Goal: Information Seeking & Learning: Learn about a topic

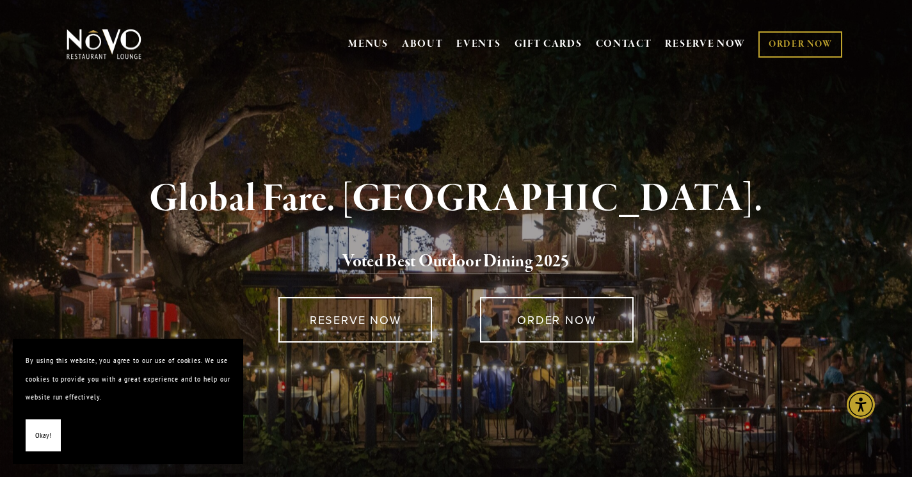
click at [911, 150] on div "Global Fare. Creekside Ambiance. Voted Best Outdoor Dining 202 5 RESERVE NOW OR…" at bounding box center [456, 308] width 912 height 394
click at [357, 44] on link "MENUS" at bounding box center [368, 44] width 40 height 13
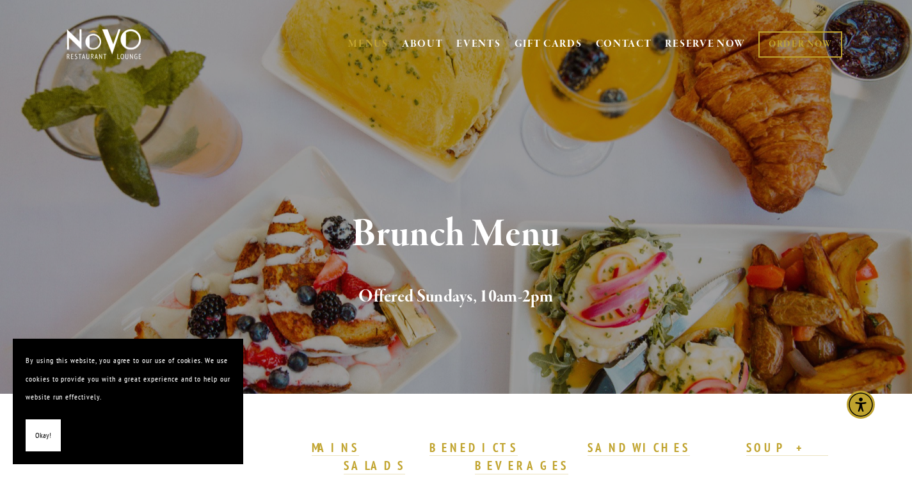
click at [373, 43] on link "MENUS" at bounding box center [368, 44] width 40 height 13
click at [413, 54] on span "ABOUT GETTING HERE WHO WE ARE CAREERS OUR INGREDIENTS BLOG PRESS" at bounding box center [423, 44] width 42 height 24
click at [366, 40] on link "MENUS" at bounding box center [368, 44] width 40 height 13
click at [402, 44] on link "ABOUT" at bounding box center [423, 44] width 42 height 13
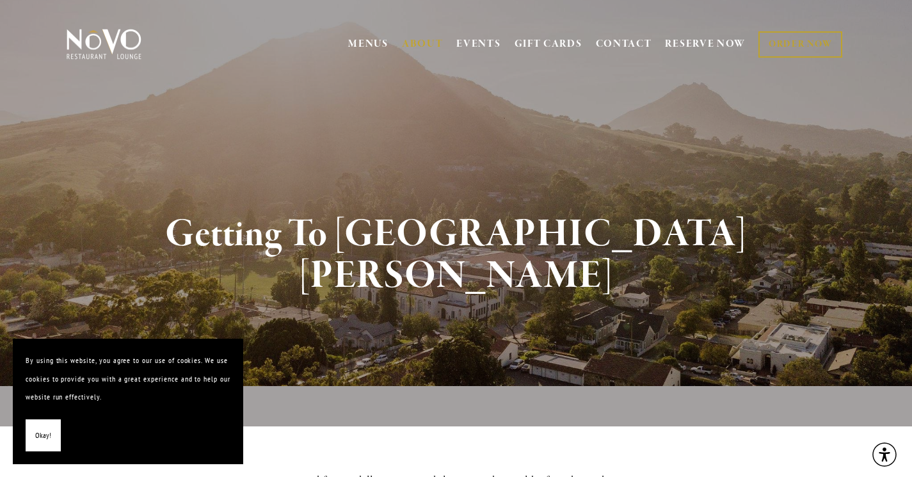
click at [373, 55] on span "MENUS [GEOGRAPHIC_DATA] LUNCH LATE LUNCH DINNER KID'S DESSERT WINE COCKTAILS BE…" at bounding box center [368, 44] width 40 height 24
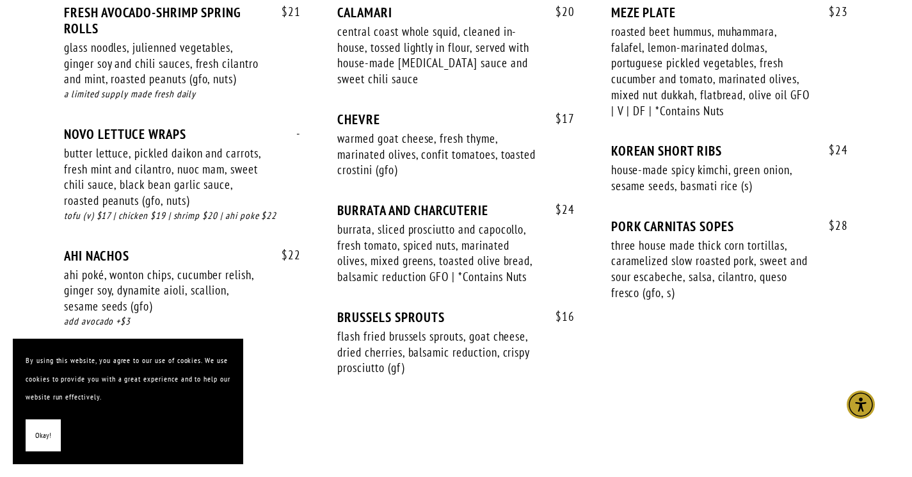
scroll to position [938, 0]
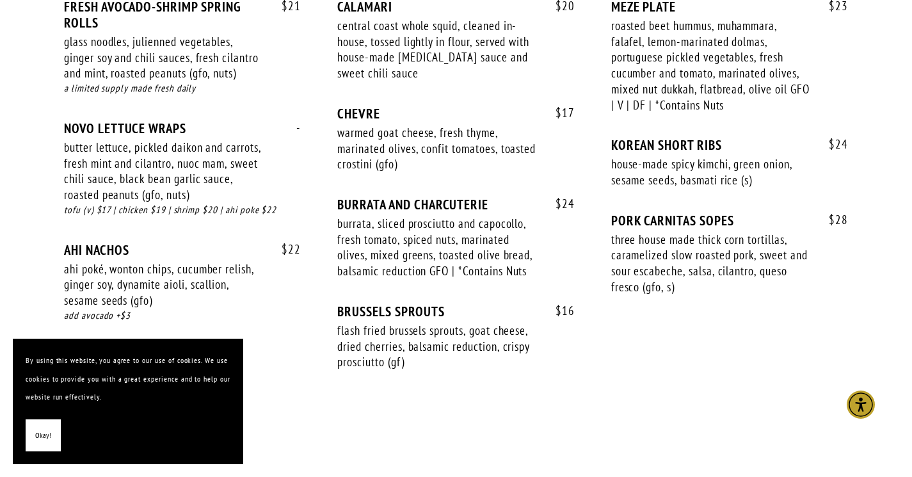
click at [606, 405] on div at bounding box center [456, 416] width 759 height 22
click at [604, 405] on div at bounding box center [456, 416] width 759 height 22
click at [619, 405] on div at bounding box center [456, 416] width 759 height 22
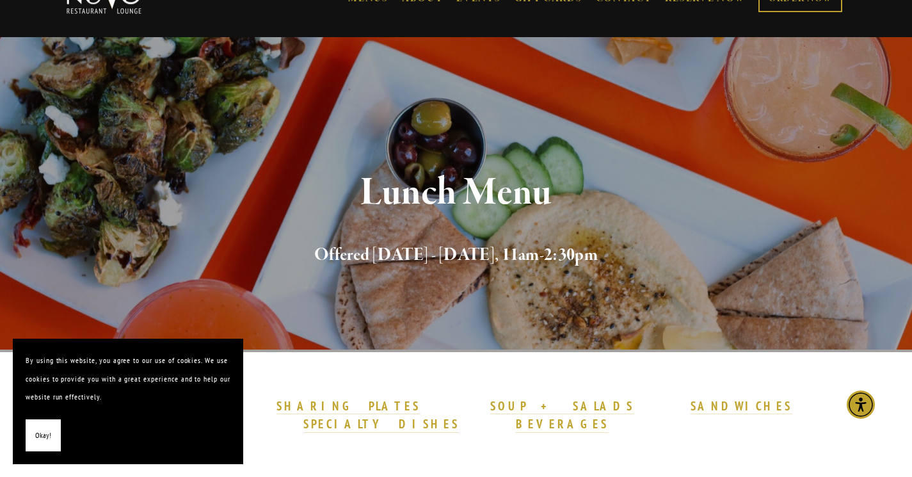
scroll to position [0, 0]
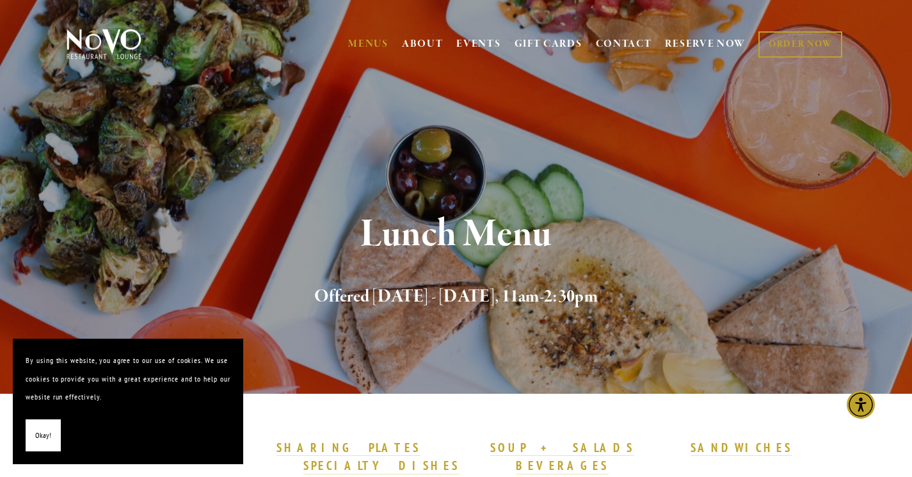
click at [366, 41] on link "MENUS" at bounding box center [368, 44] width 40 height 13
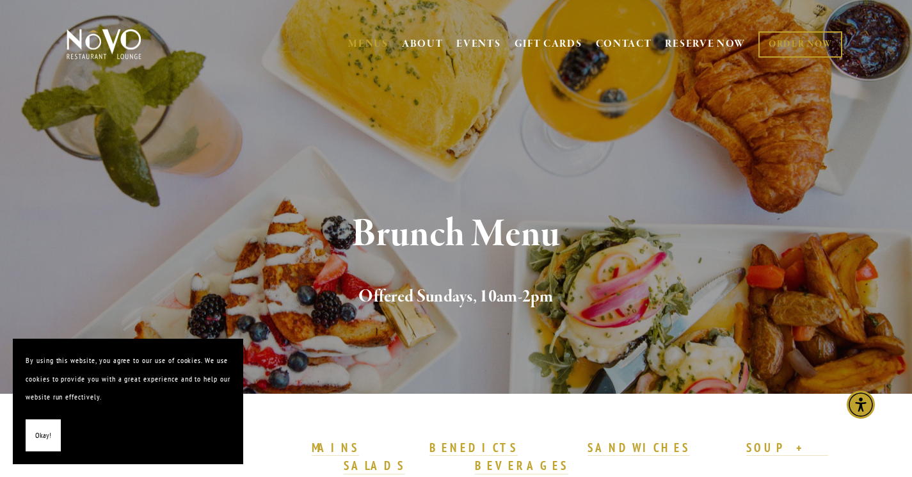
click at [366, 42] on link "MENUS" at bounding box center [368, 44] width 40 height 13
click at [363, 13] on div "MENUS [GEOGRAPHIC_DATA] LUNCH LATE LUNCH DINNER KID'S DESSERT WINE COCKTAILS BE…" at bounding box center [456, 46] width 912 height 66
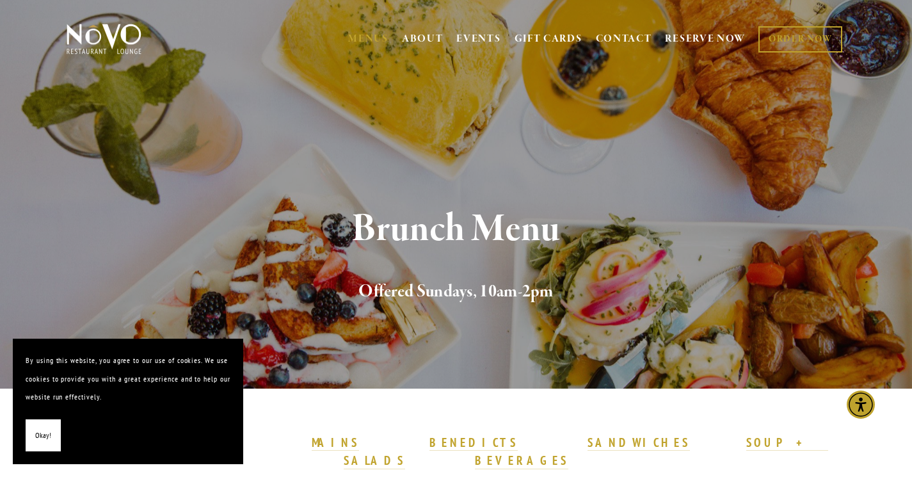
scroll to position [6, 0]
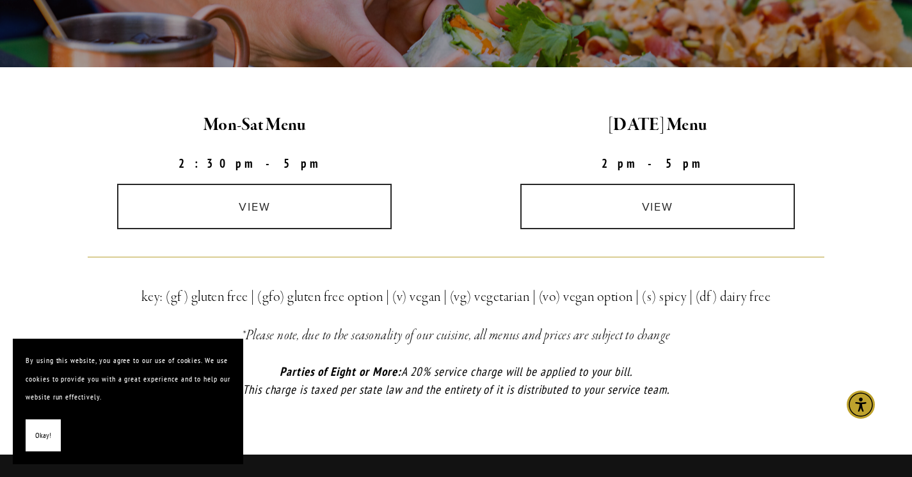
scroll to position [328, 0]
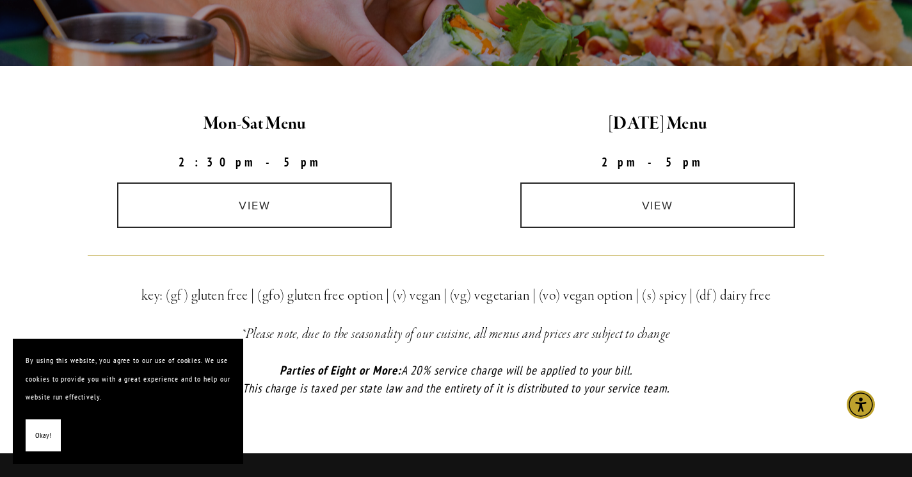
click at [257, 213] on link "view" at bounding box center [254, 204] width 275 height 45
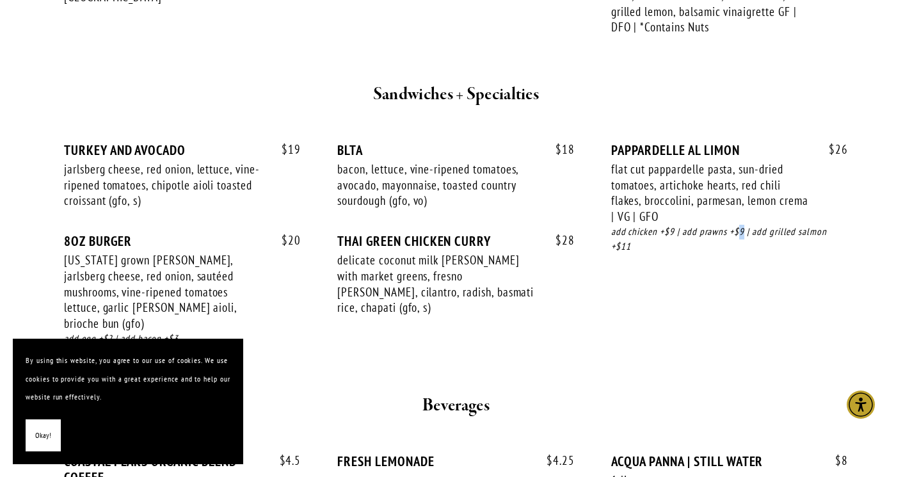
scroll to position [1387, 0]
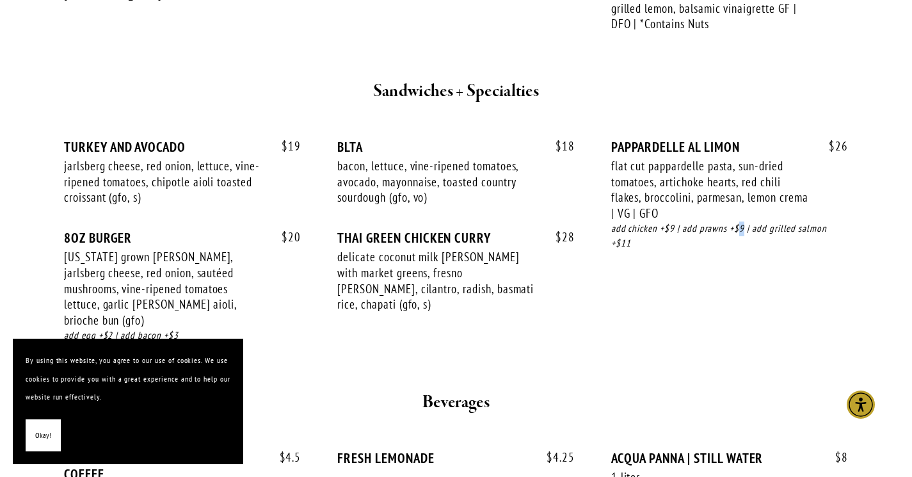
click at [800, 154] on div "PAPPARDELLE AL LIMON" at bounding box center [729, 147] width 237 height 16
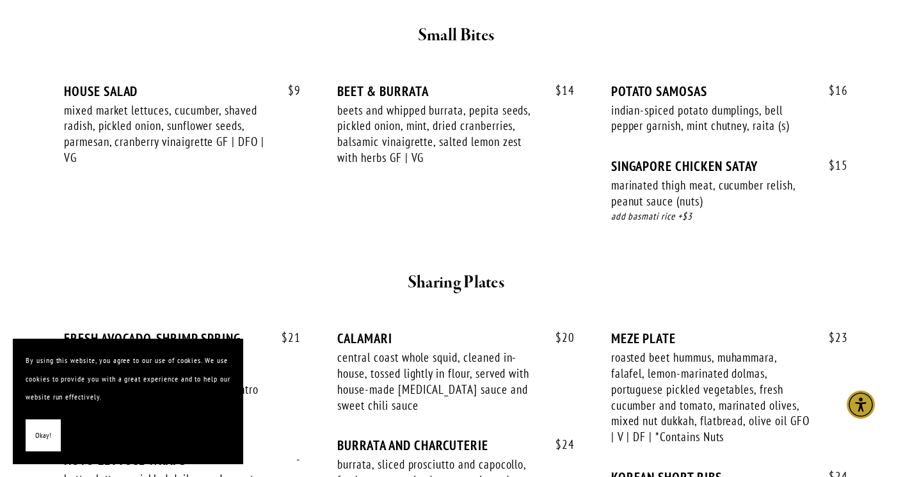
scroll to position [0, 0]
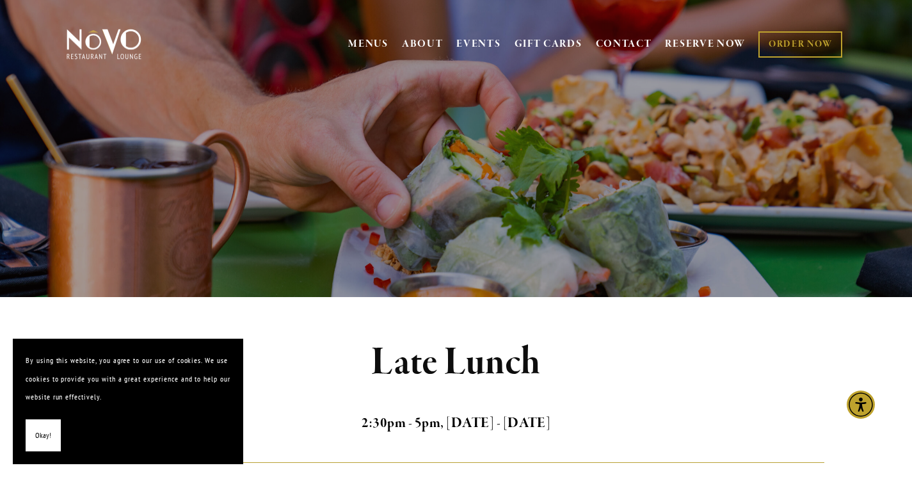
click at [361, 38] on link "MENUS" at bounding box center [368, 44] width 40 height 13
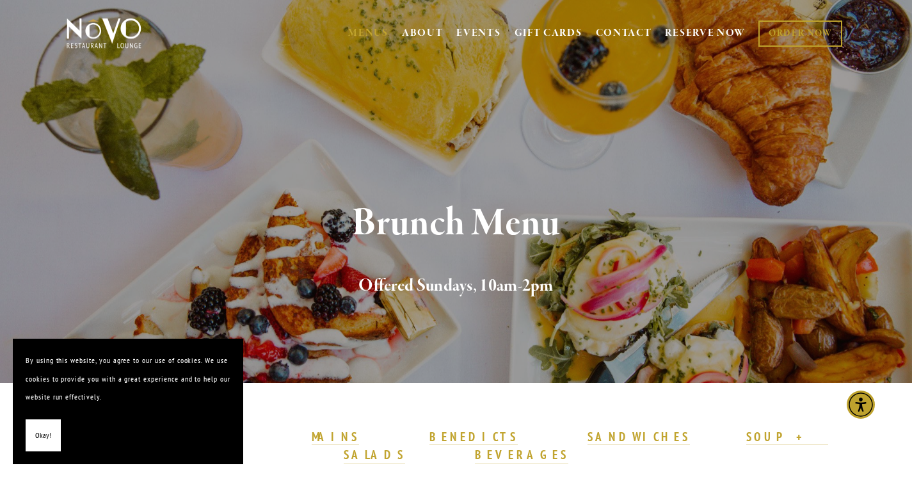
scroll to position [12, 0]
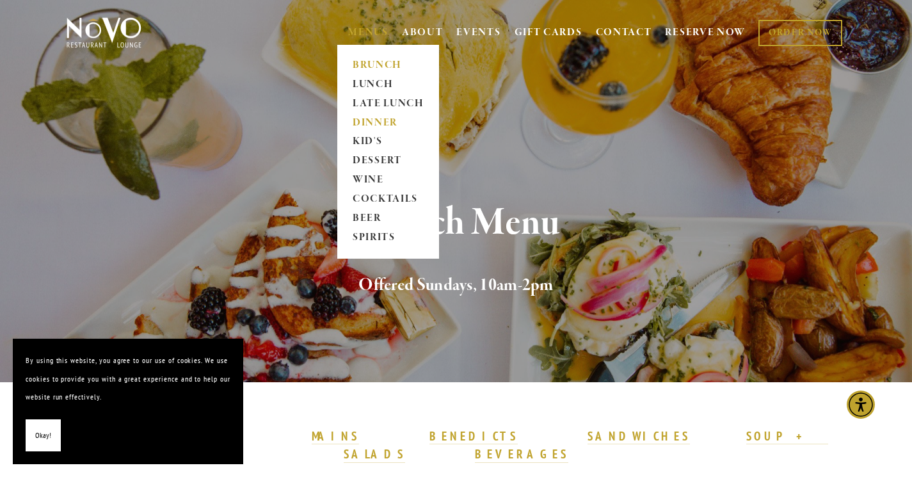
click at [379, 119] on link "DINNER" at bounding box center [388, 122] width 80 height 19
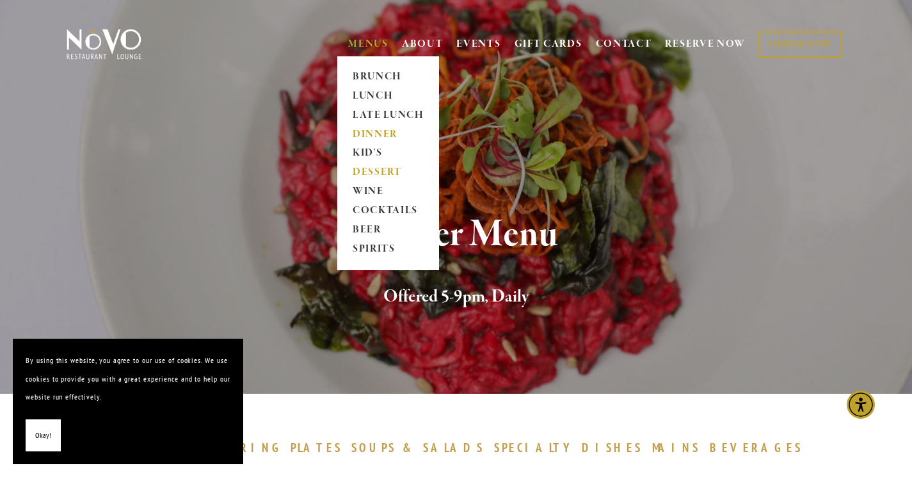
click at [390, 172] on link "DESSERT" at bounding box center [388, 172] width 80 height 19
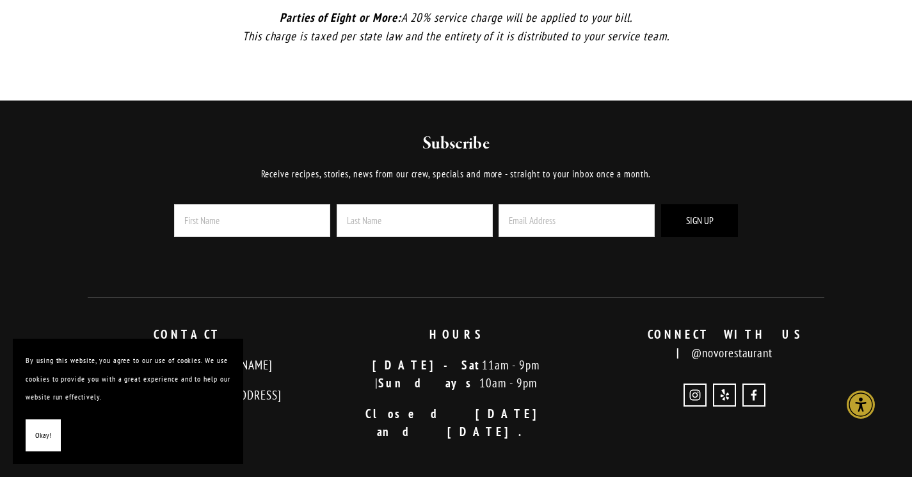
scroll to position [1332, 0]
